Goal: Task Accomplishment & Management: Complete application form

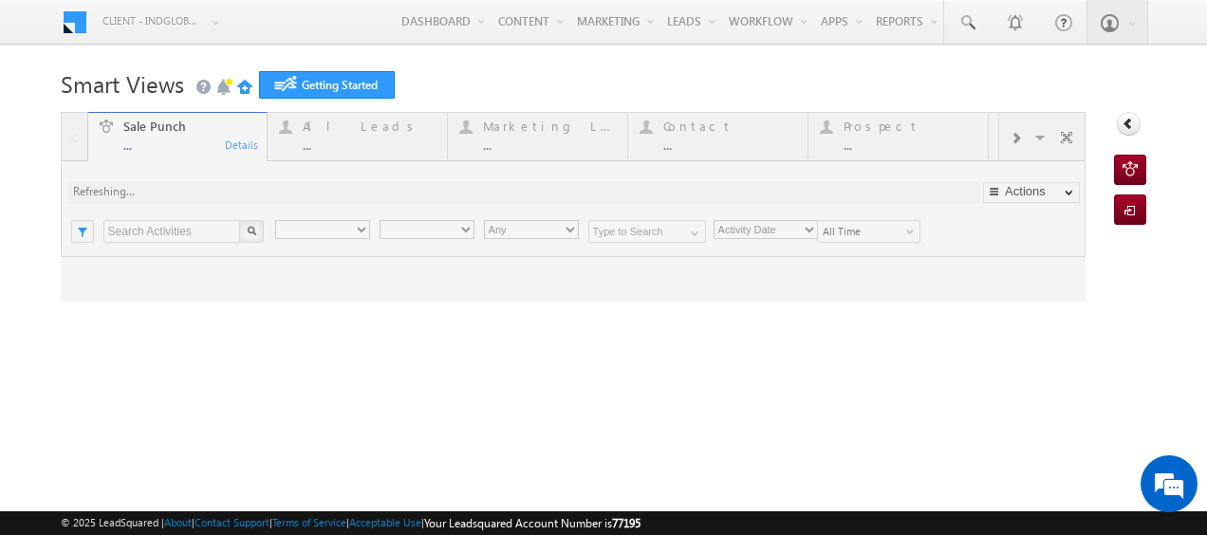
type input "Any Owner"
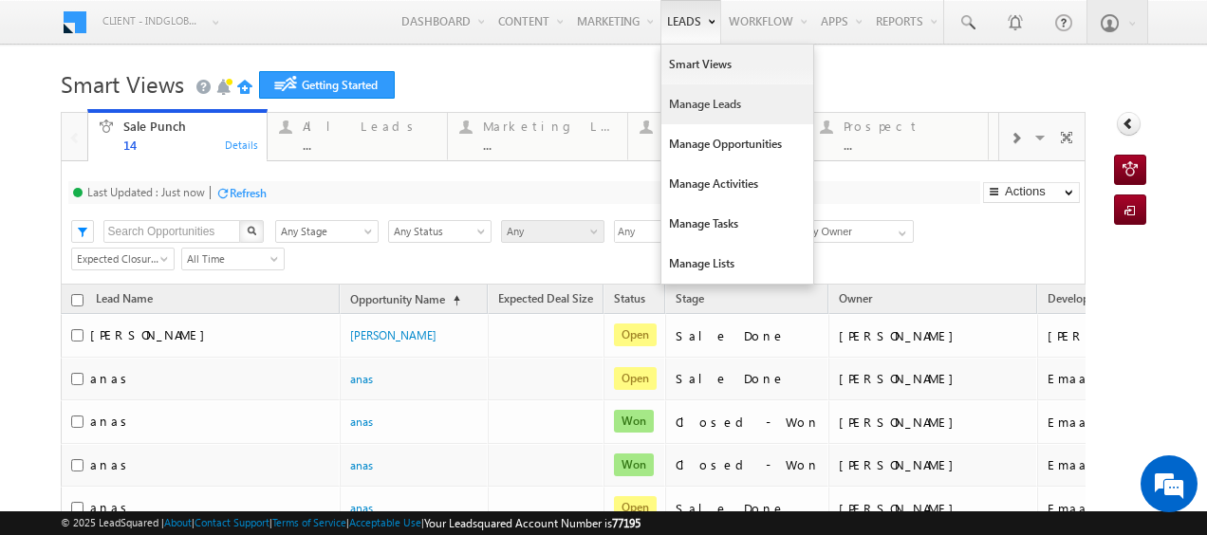
click at [661, 97] on link "Manage Leads" at bounding box center [737, 104] width 152 height 40
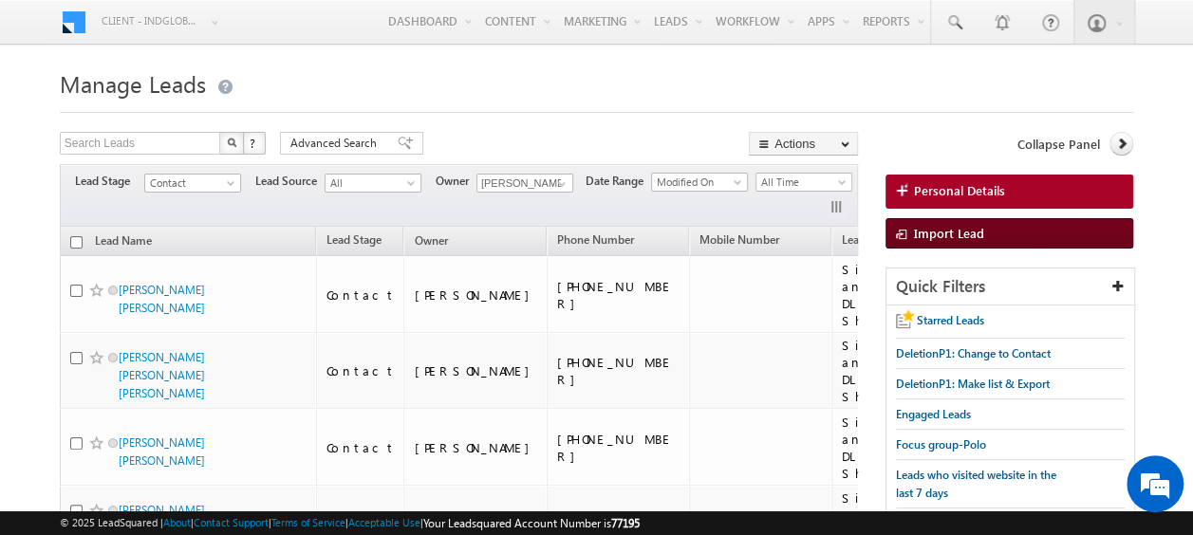
click at [940, 227] on span "Import Lead" at bounding box center [949, 233] width 70 height 16
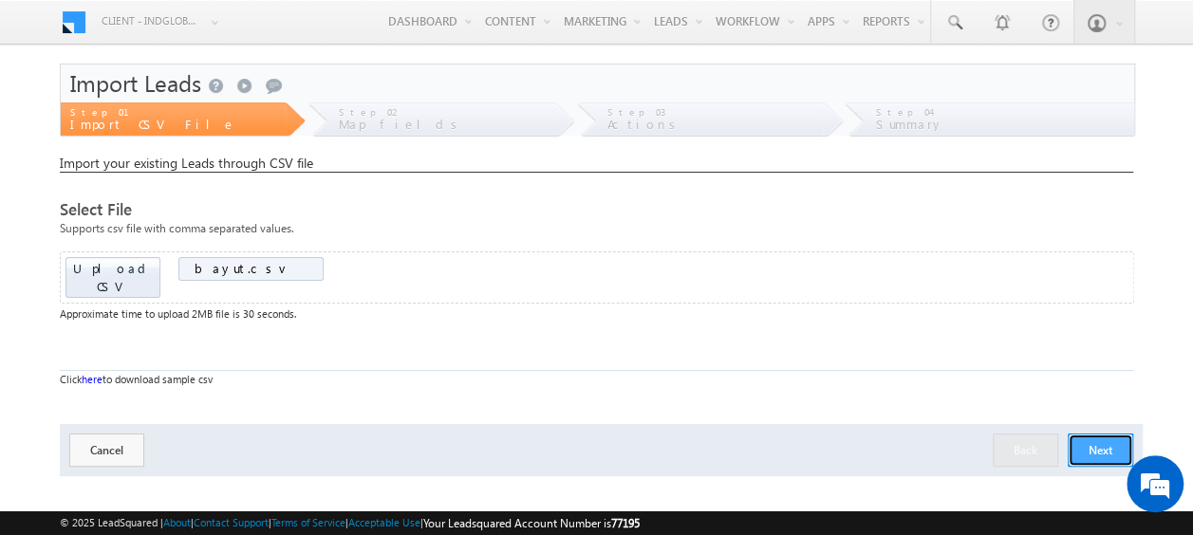
click at [1118, 434] on button "Next" at bounding box center [1100, 450] width 65 height 33
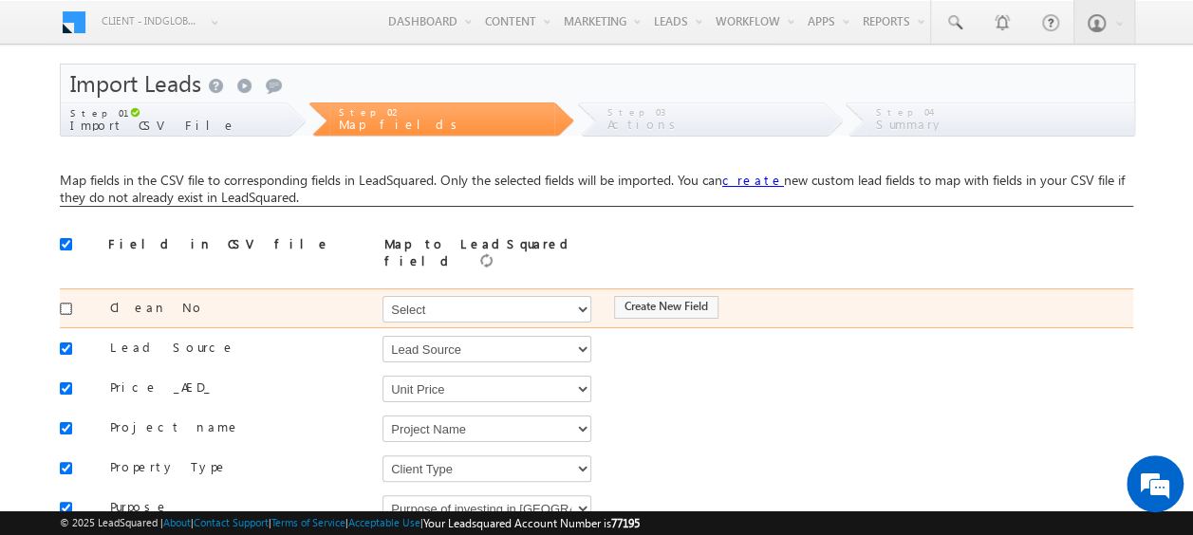
click at [65, 303] on input "checkbox" at bounding box center [66, 309] width 12 height 12
checkbox input "true"
click at [410, 298] on select "Select Select Address 1 Address 2 Budget Building Name Buyer Persona Called Cam…" at bounding box center [486, 309] width 209 height 27
select select "Phone"
click at [382, 296] on select "Select Select Address 1 Address 2 Budget Building Name Buyer Persona Called Cam…" at bounding box center [486, 309] width 209 height 27
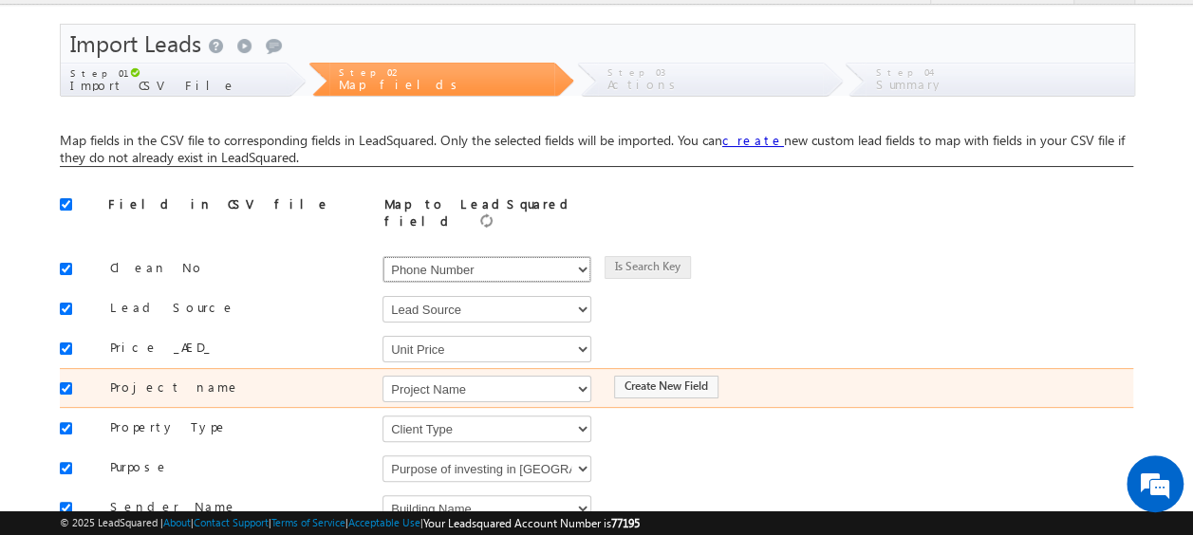
scroll to position [47, 0]
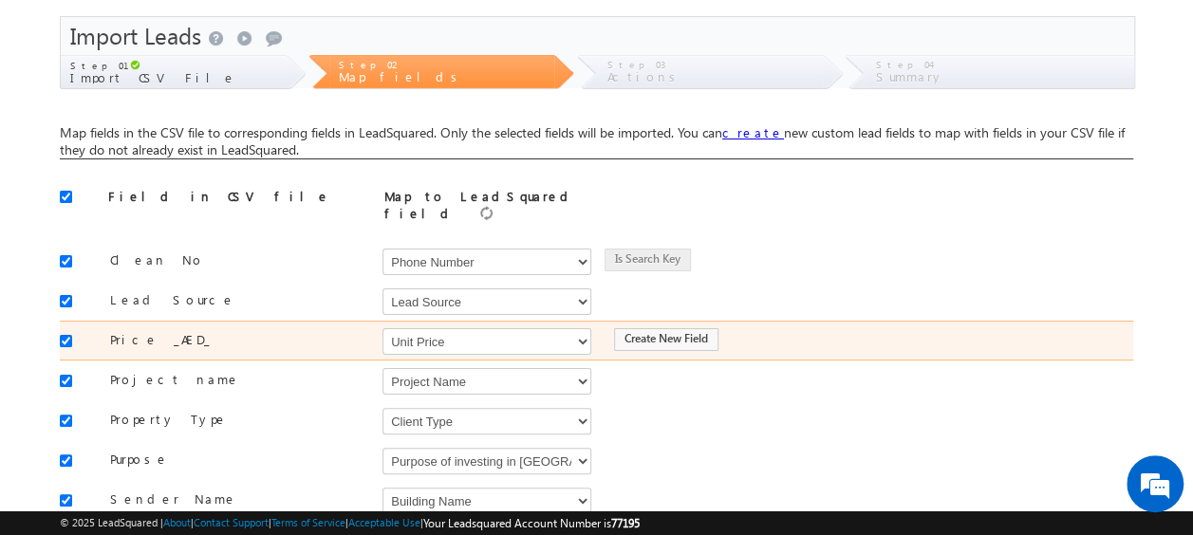
click at [452, 346] on div "Price _AED_ Select Select Address 1 Address 2 Budget Building Name Buyer Person…" at bounding box center [596, 341] width 1073 height 40
click at [443, 336] on select "Select Select Address 1 Address 2 Budget Building Name Buyer Persona Called Cam…" at bounding box center [486, 341] width 209 height 27
select select "mx_Unit_Number"
click at [382, 328] on select "Select Select Address 1 Address 2 Budget Building Name Buyer Persona Called Cam…" at bounding box center [486, 341] width 209 height 27
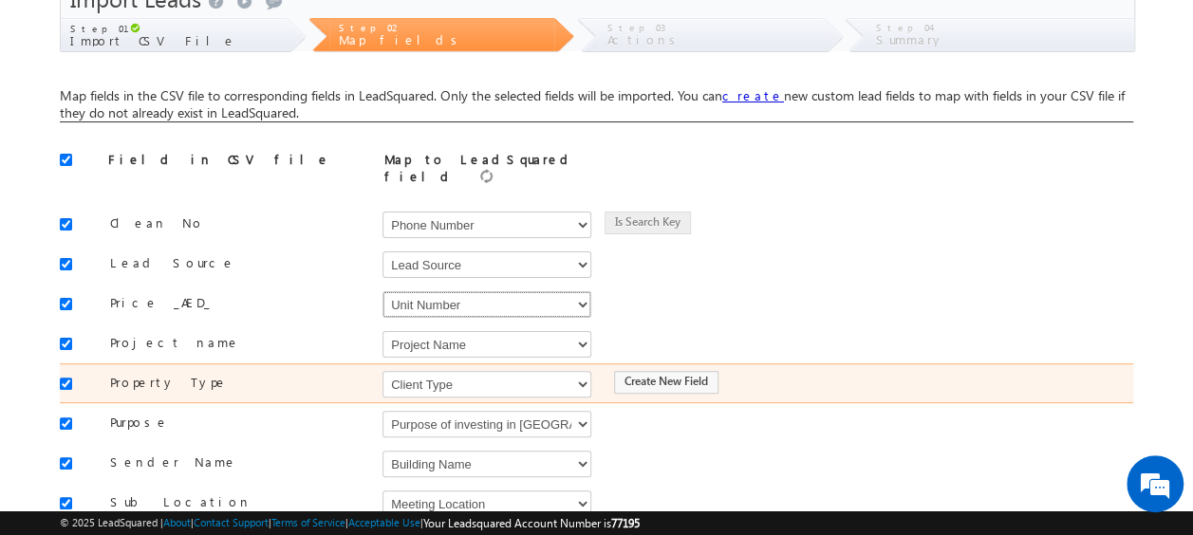
scroll to position [85, 0]
click at [423, 382] on select "Select Select Address 1 Address 2 Budget Building Name Buyer Persona Called Cam…" at bounding box center [486, 383] width 209 height 27
select select "mx_Unit_Type"
click at [382, 370] on select "Select Select Address 1 Address 2 Budget Building Name Buyer Persona Called Cam…" at bounding box center [486, 383] width 209 height 27
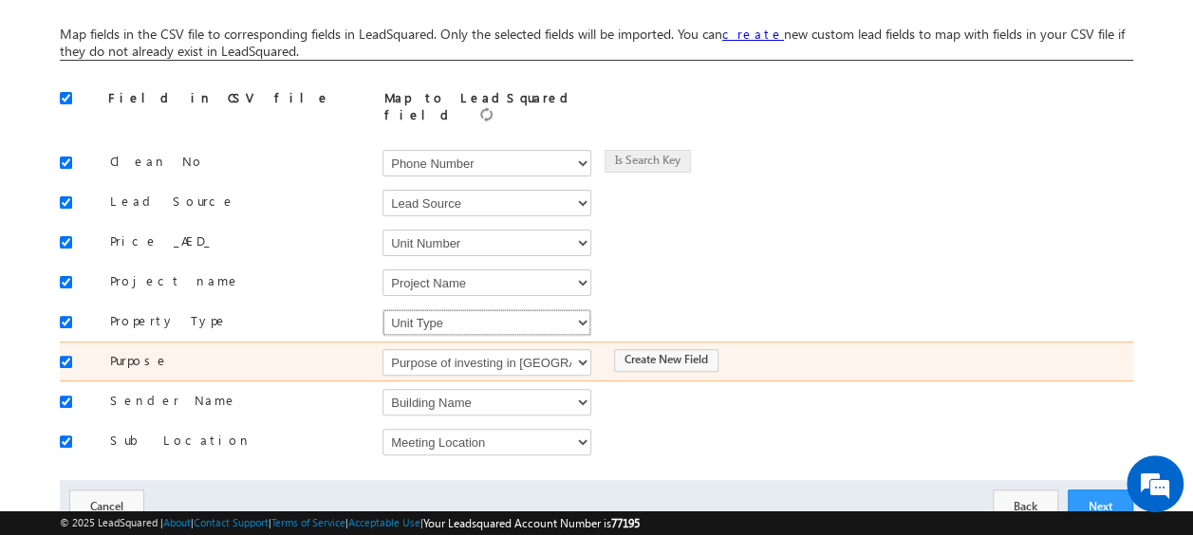
scroll to position [161, 0]
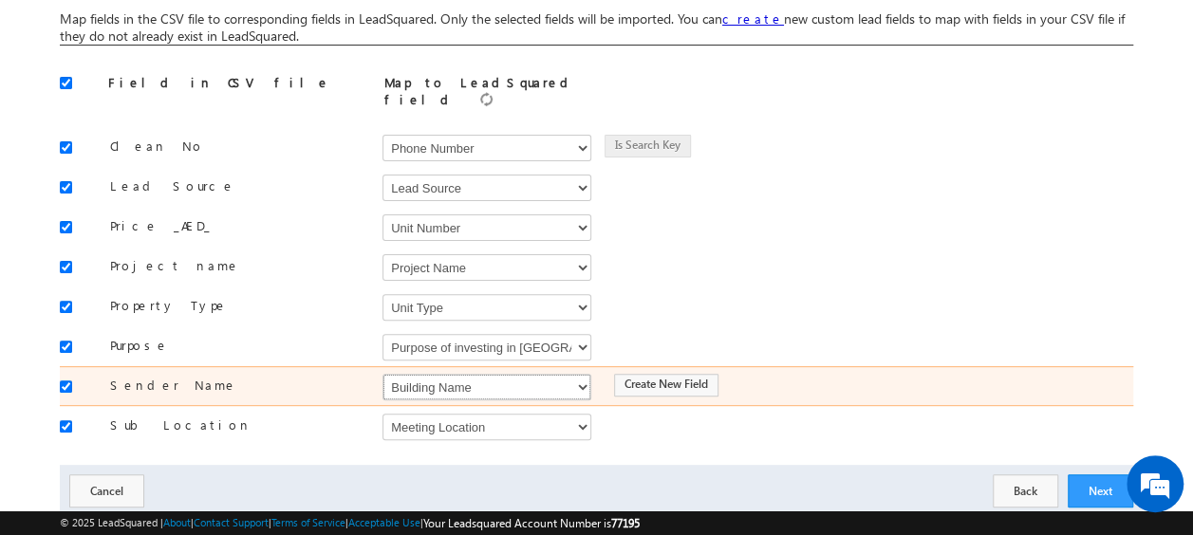
click at [437, 374] on select "Select Select Address 1 Address 2 Budget Building Name Buyer Persona Called Cam…" at bounding box center [486, 387] width 209 height 27
select select "FirstName"
click at [382, 374] on select "Select Select Address 1 Address 2 Budget Building Name Buyer Persona Called Cam…" at bounding box center [486, 387] width 209 height 27
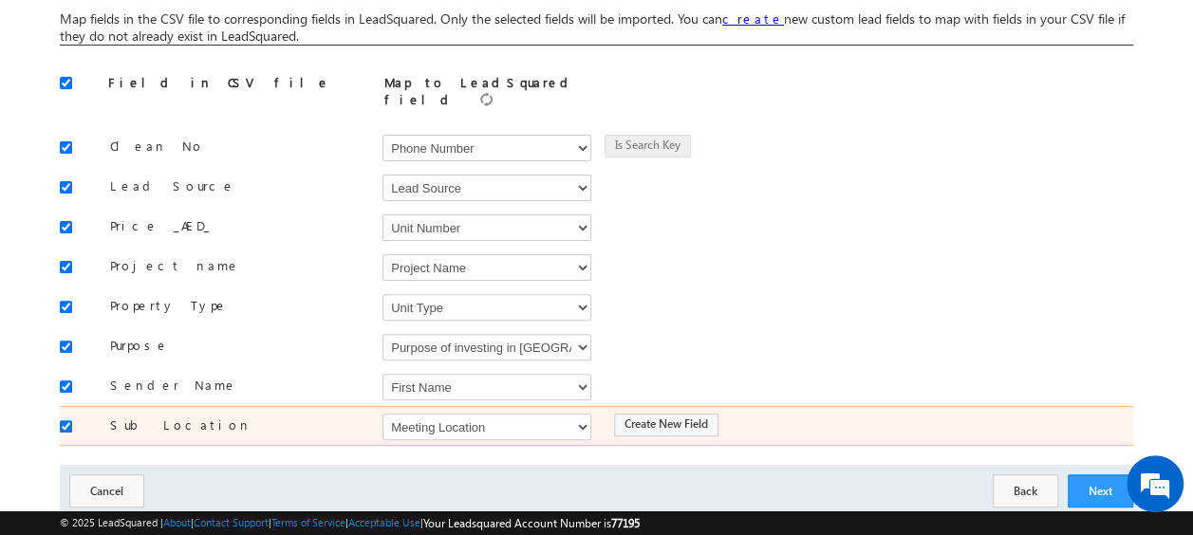
click at [70, 420] on input "checkbox" at bounding box center [66, 426] width 12 height 12
checkbox input "false"
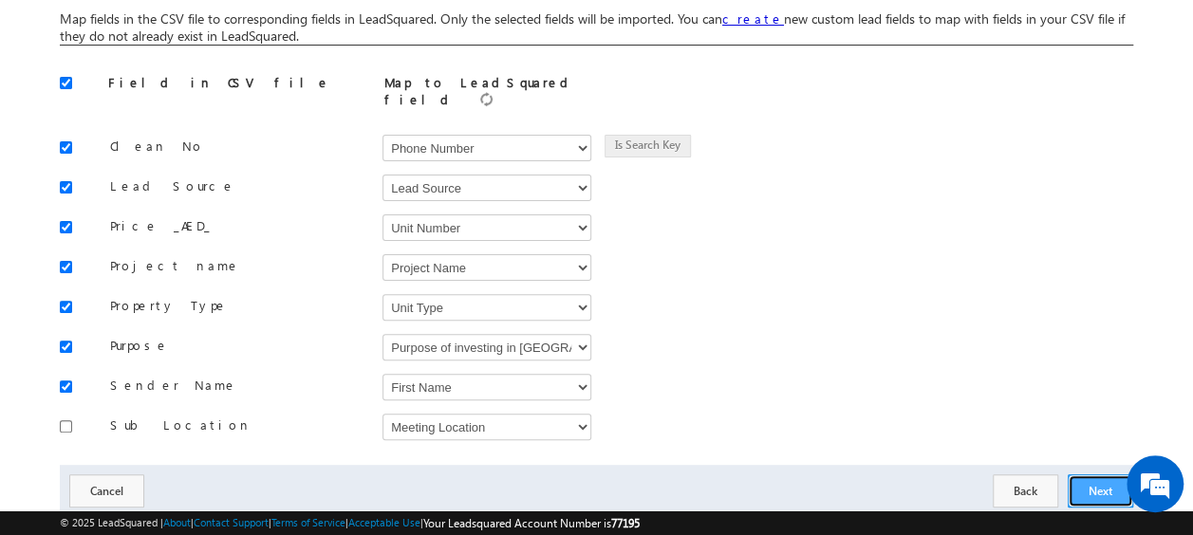
click at [1099, 477] on button "Next" at bounding box center [1100, 491] width 65 height 33
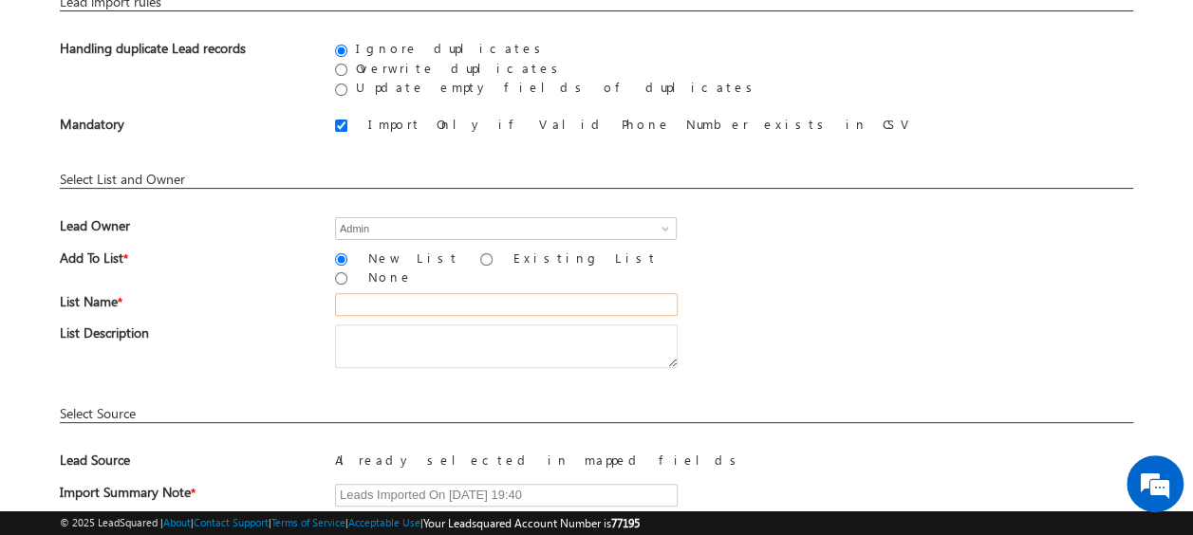
click at [364, 293] on input "text" at bounding box center [506, 304] width 343 height 23
type input "Bayut"
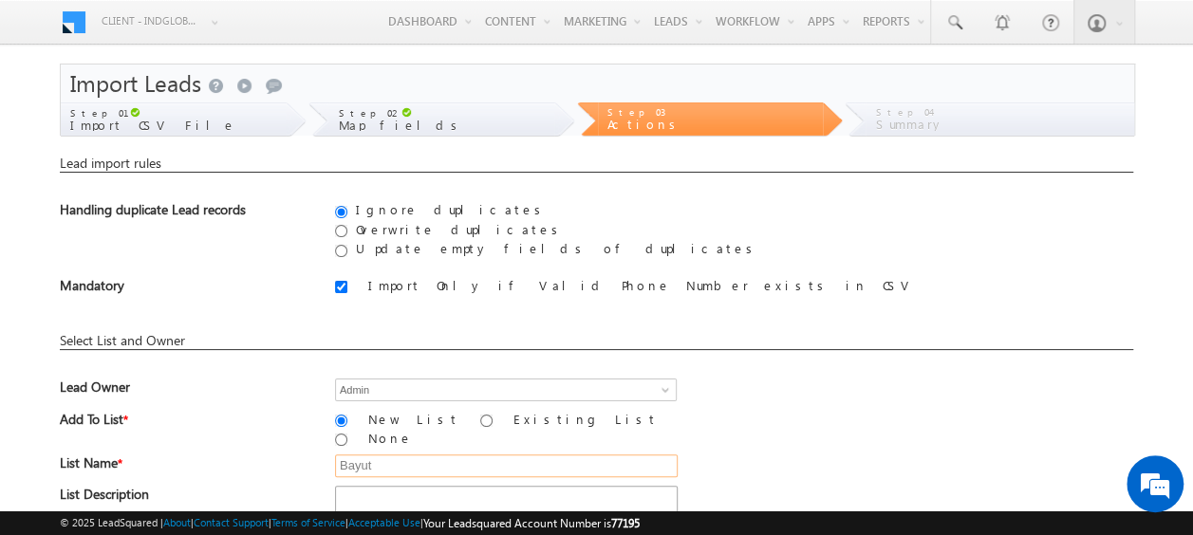
scroll to position [279, 0]
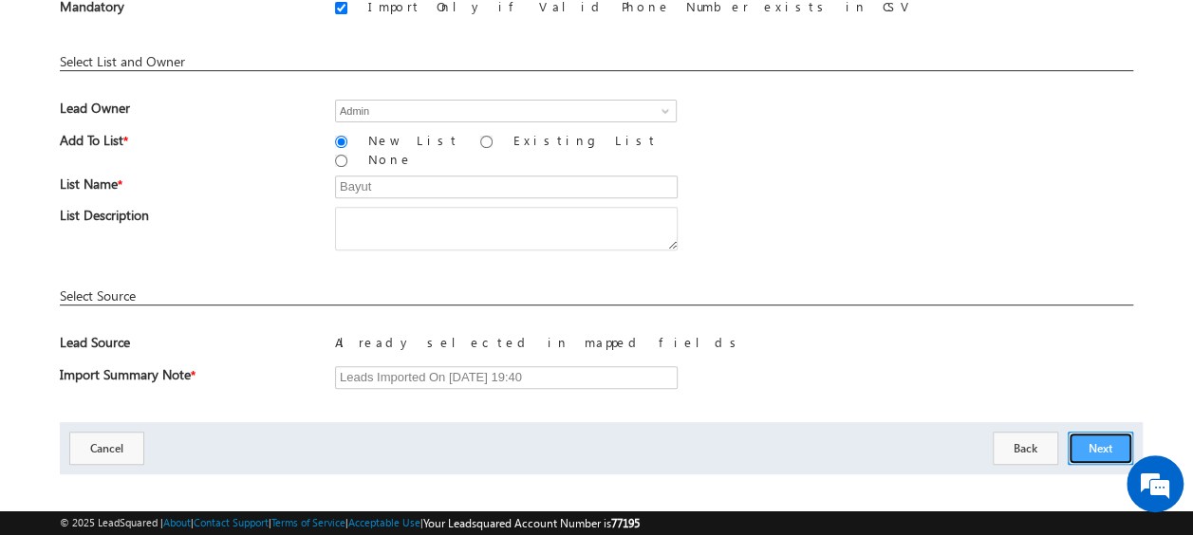
click at [1108, 435] on button "Next" at bounding box center [1100, 448] width 65 height 33
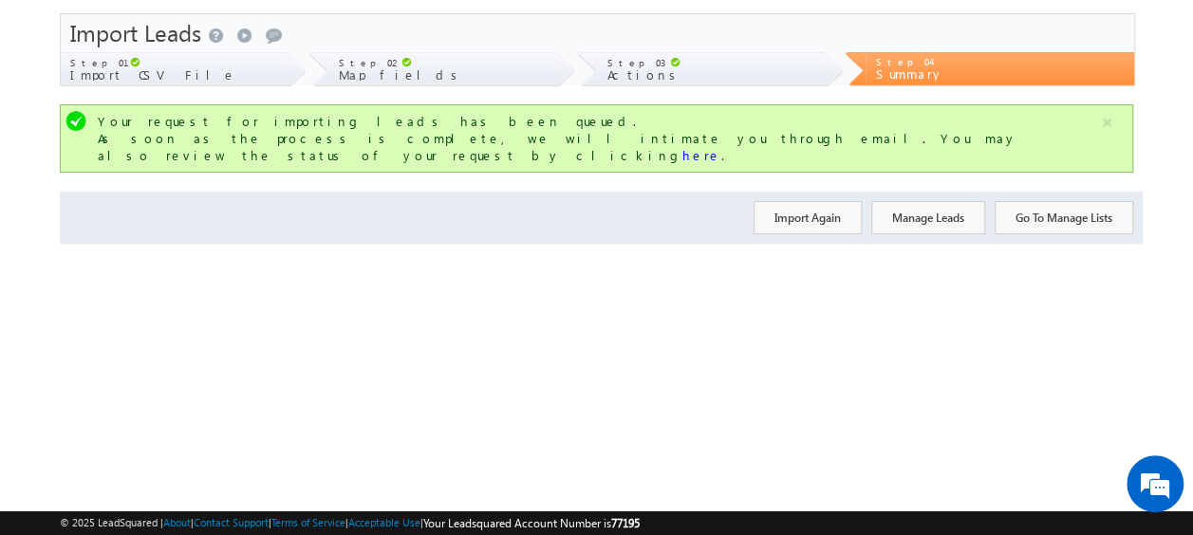
scroll to position [0, 0]
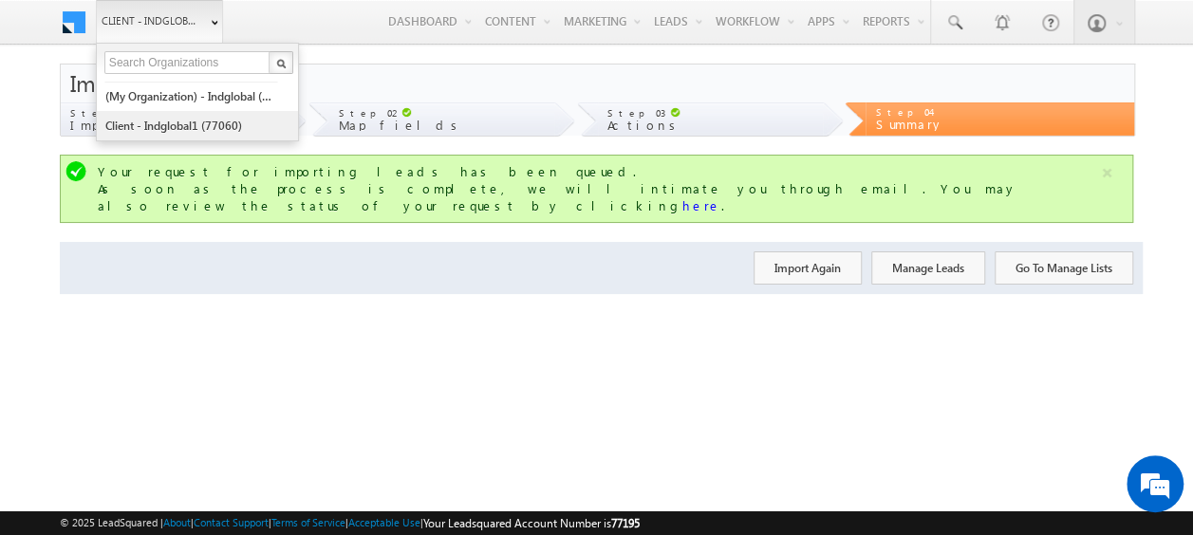
click at [165, 120] on link "Client - indglobal1 (77060)" at bounding box center [191, 125] width 174 height 29
